Goal: Transaction & Acquisition: Book appointment/travel/reservation

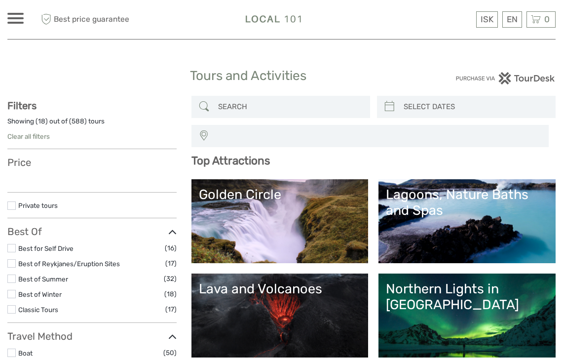
select select
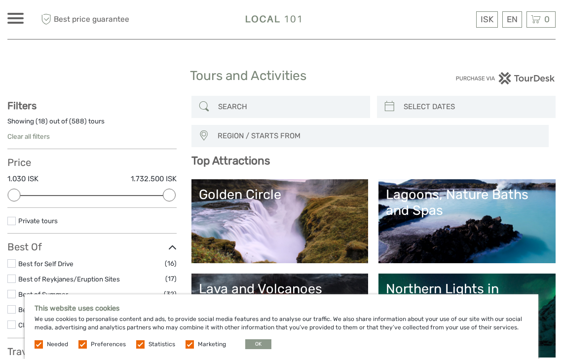
click at [257, 343] on button "OK" at bounding box center [258, 344] width 26 height 10
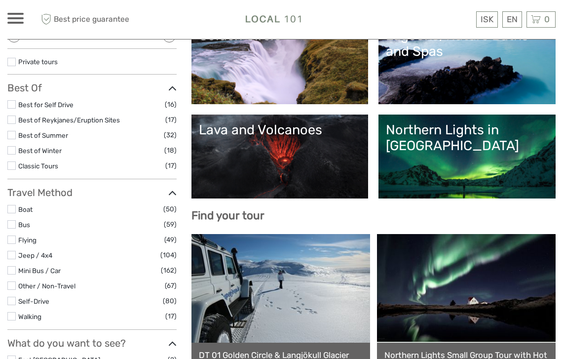
scroll to position [161, 0]
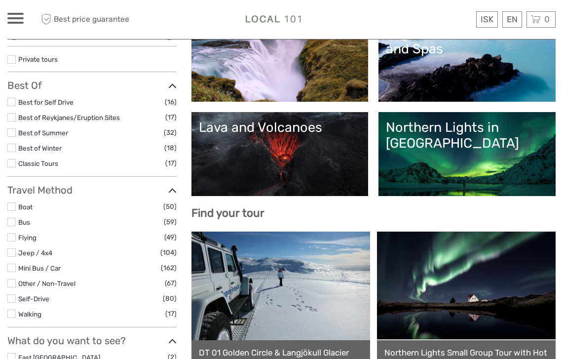
click at [11, 218] on label at bounding box center [11, 222] width 8 height 8
click at [0, 0] on input "checkbox" at bounding box center [0, 0] width 0 height 0
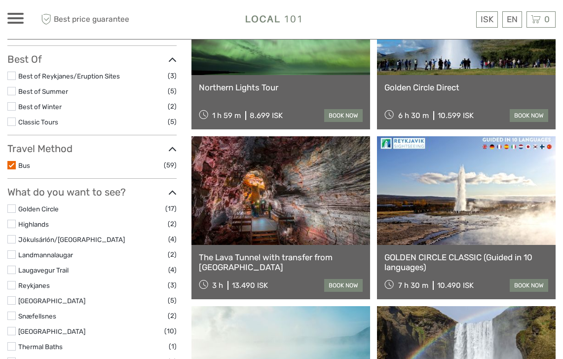
scroll to position [209, 0]
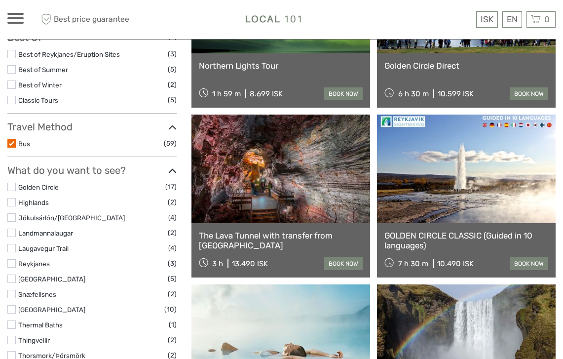
click at [12, 183] on label at bounding box center [11, 187] width 8 height 8
click at [0, 0] on input "checkbox" at bounding box center [0, 0] width 0 height 0
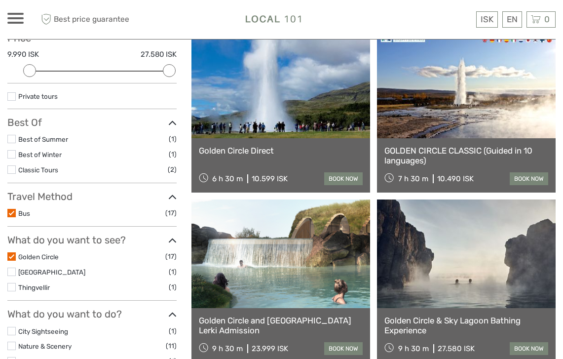
scroll to position [125, 0]
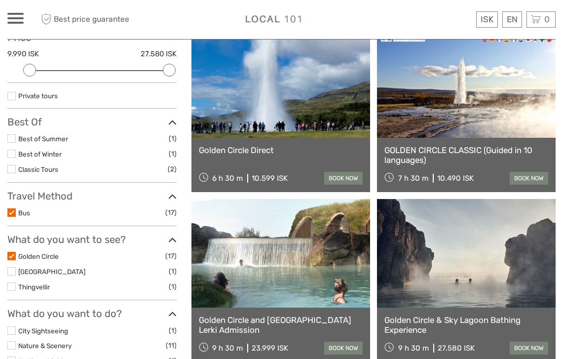
click at [248, 150] on link "Golden Circle Direct" at bounding box center [281, 150] width 164 height 10
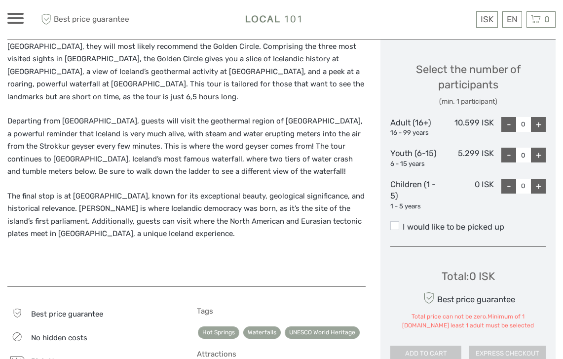
scroll to position [427, 0]
